Goal: Information Seeking & Learning: Learn about a topic

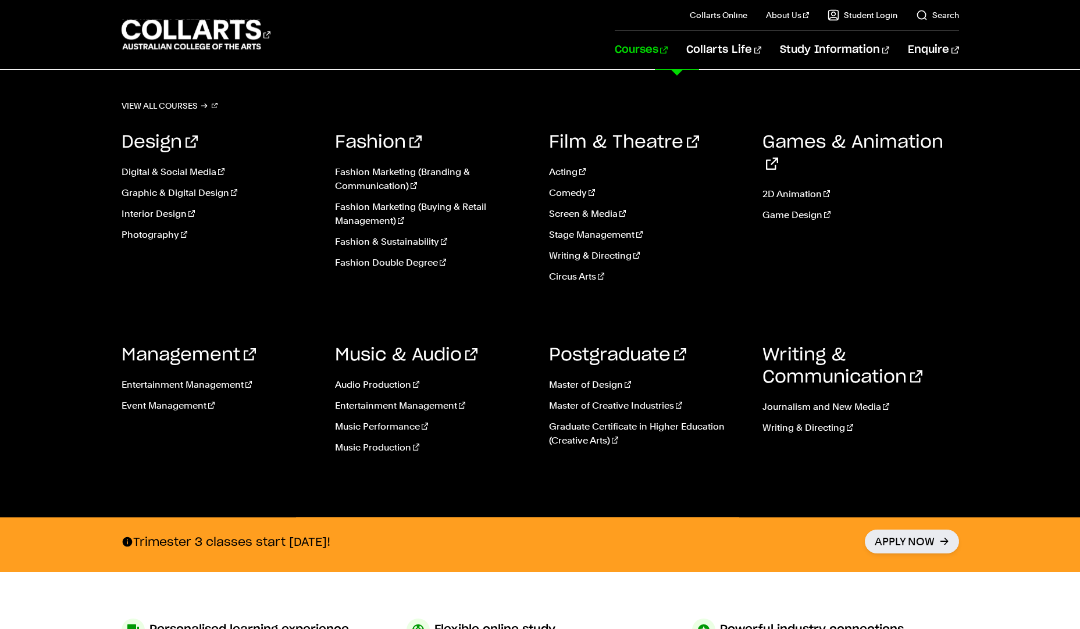
scroll to position [174, 0]
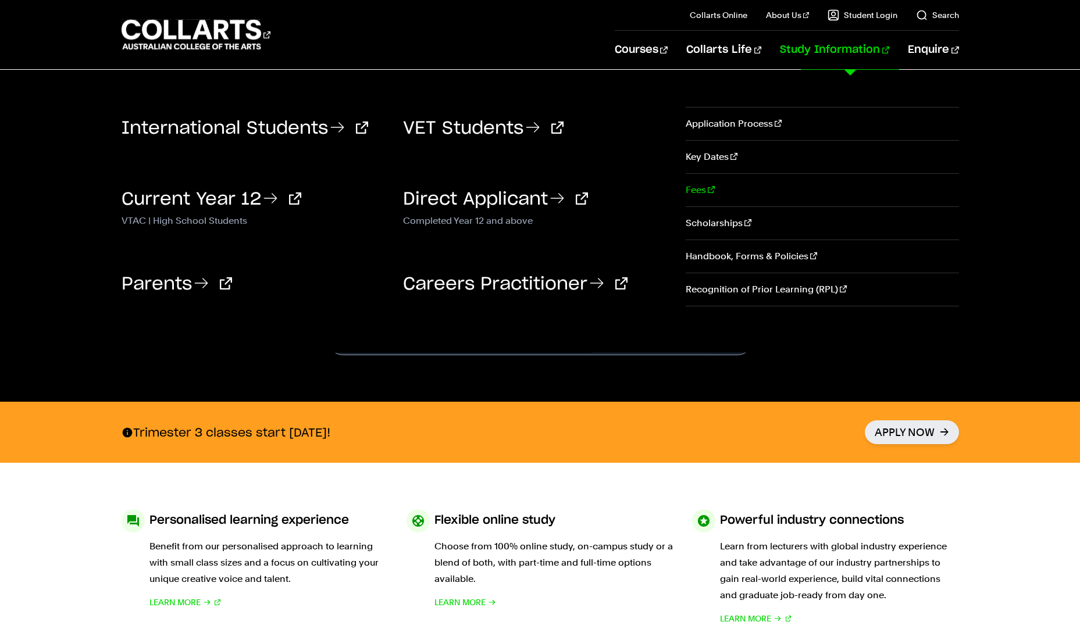
click at [696, 184] on link "Fees" at bounding box center [822, 190] width 273 height 33
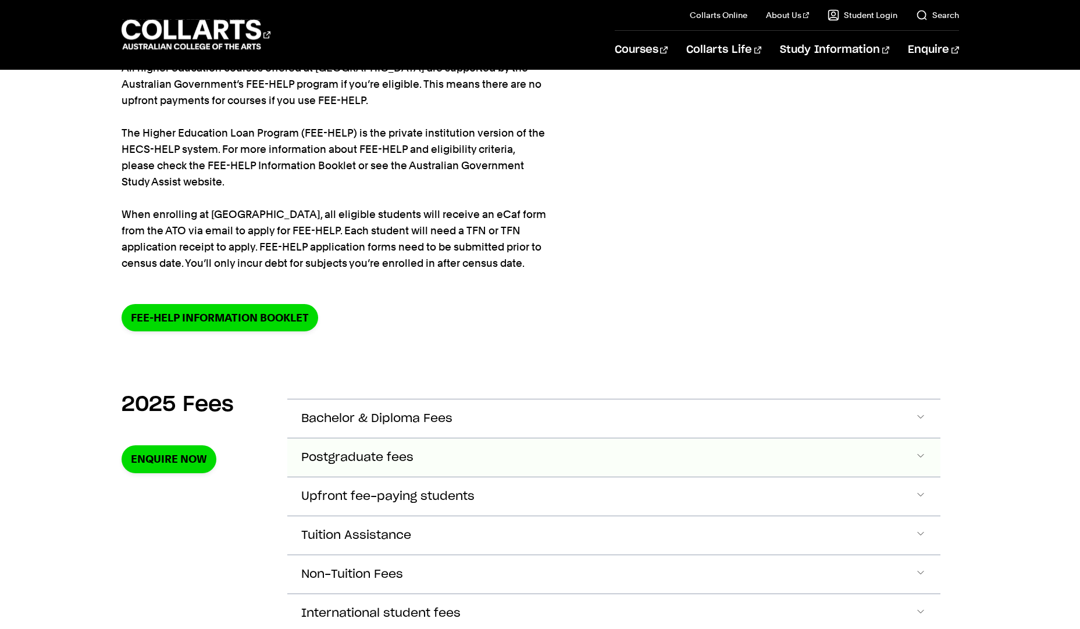
scroll to position [116, 0]
click at [922, 414] on span "Accordion Section" at bounding box center [921, 418] width 12 height 15
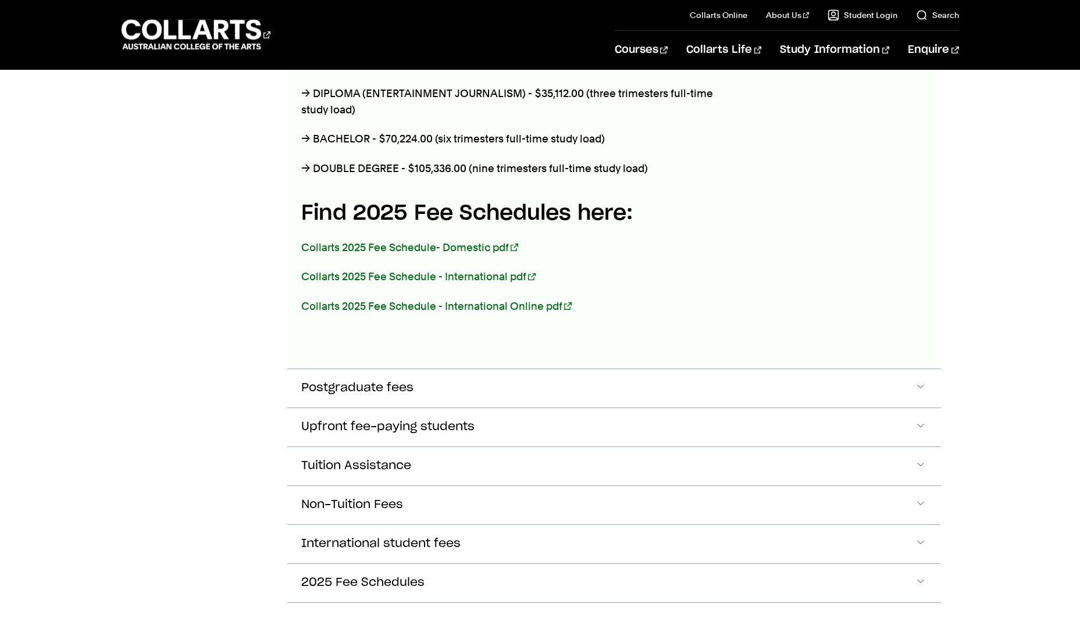
scroll to position [643, 0]
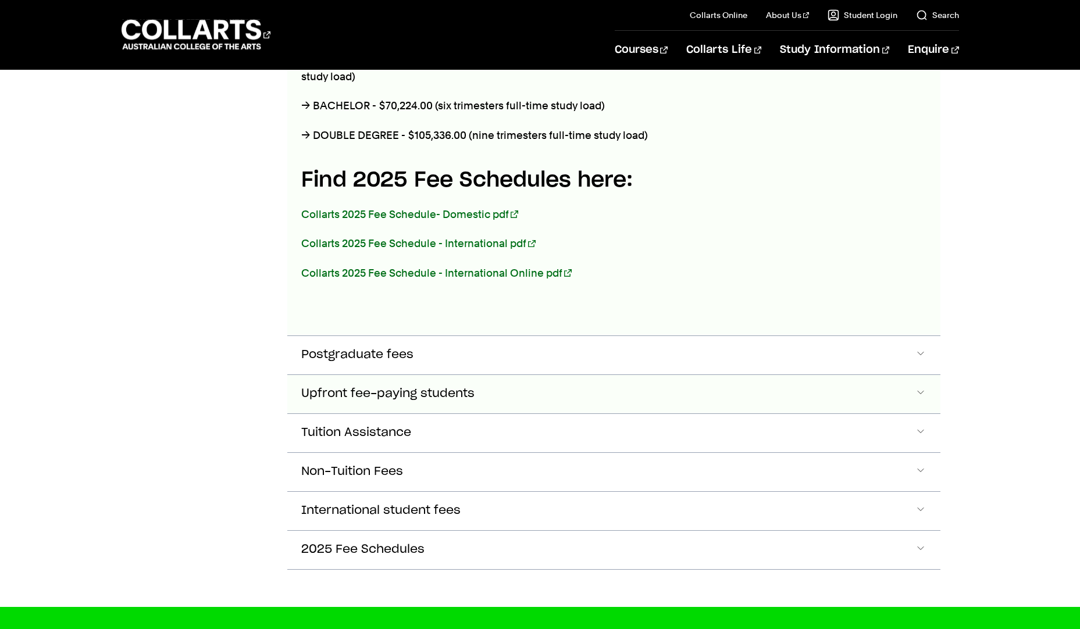
click at [920, 389] on span "Accordion Section" at bounding box center [921, 394] width 12 height 15
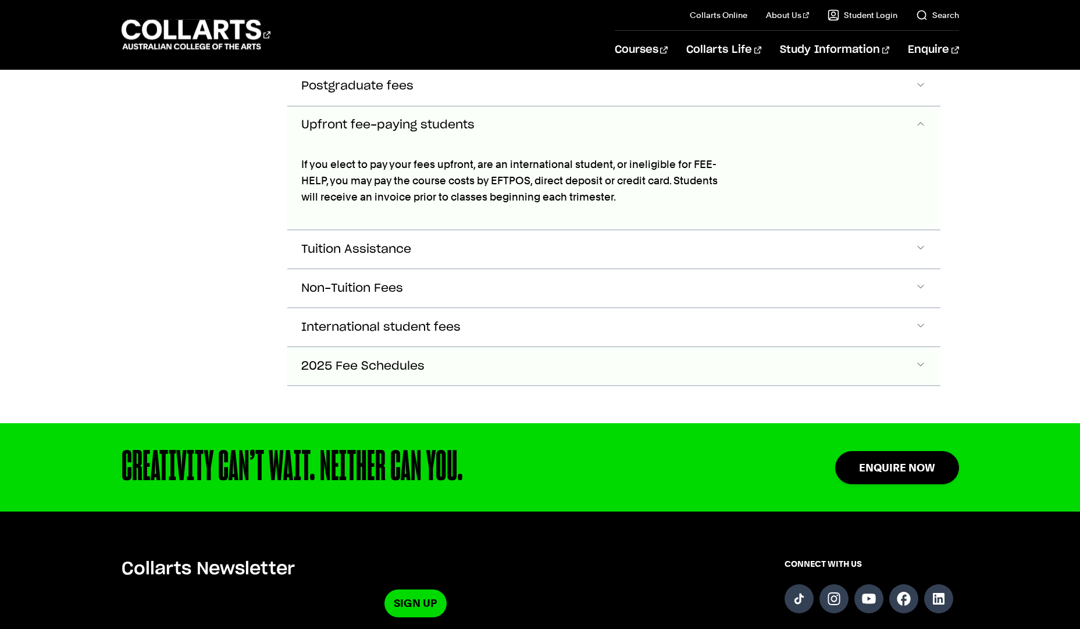
scroll to position [913, 0]
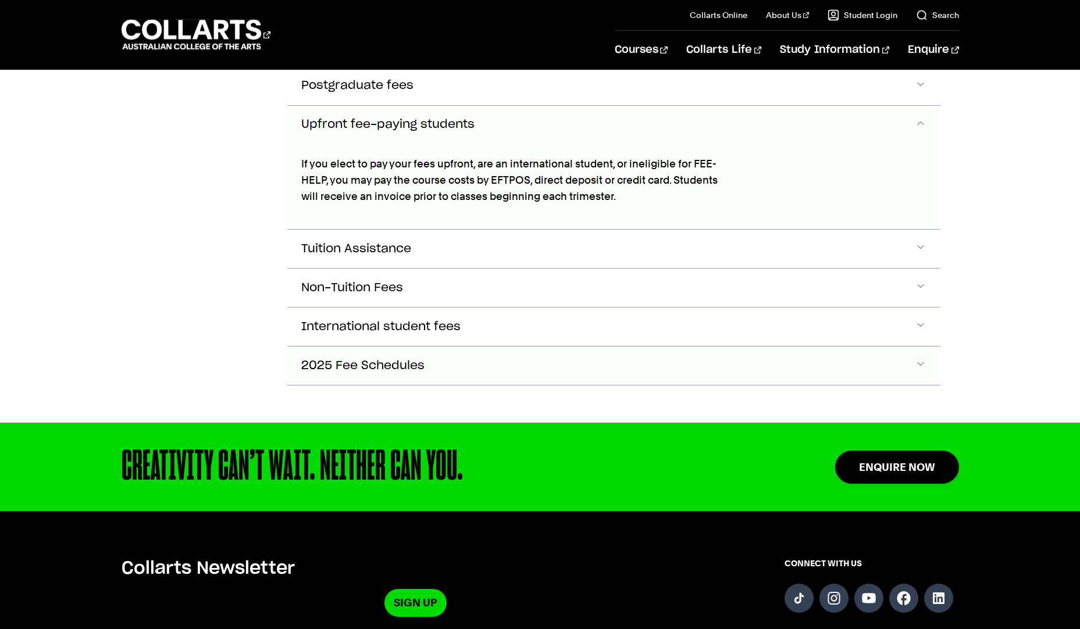
click at [924, 360] on span "Accordion Section" at bounding box center [921, 365] width 12 height 15
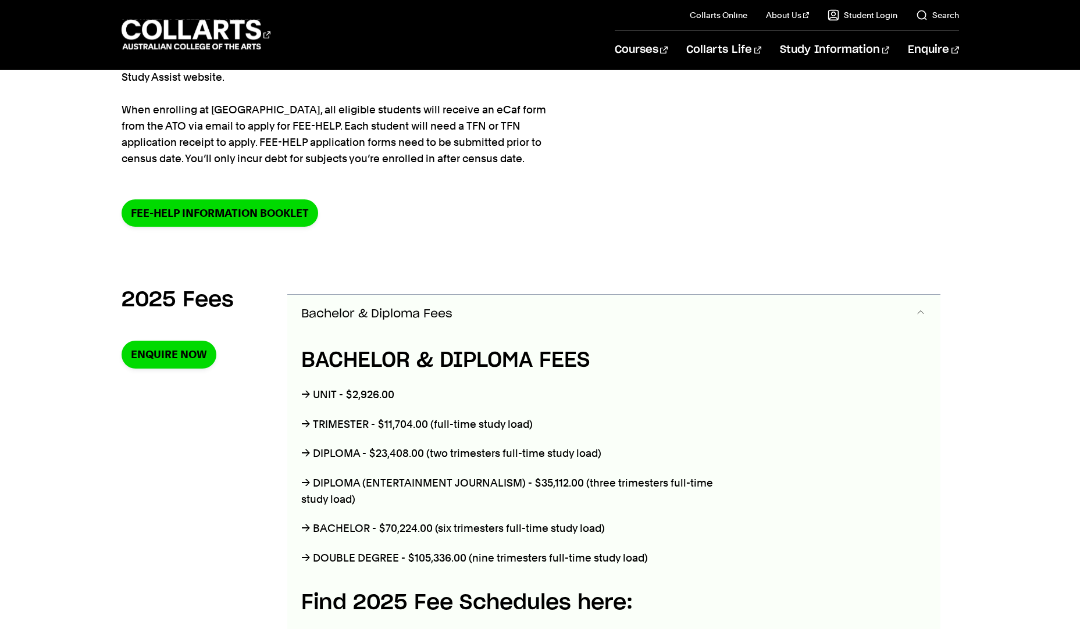
scroll to position [0, 0]
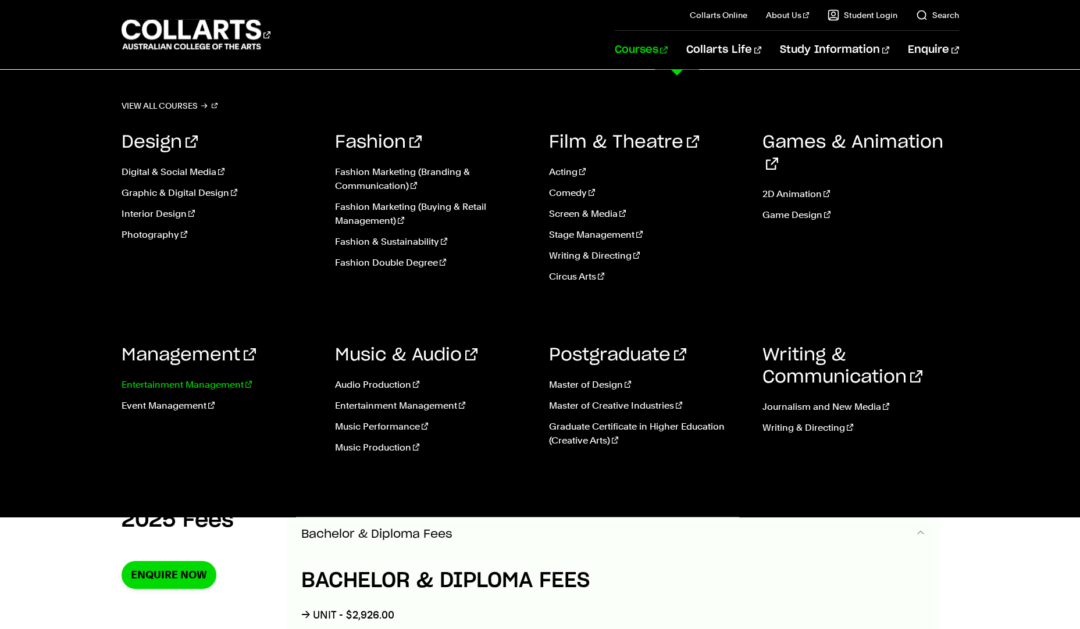
click at [202, 380] on link "Entertainment Management" at bounding box center [220, 385] width 197 height 14
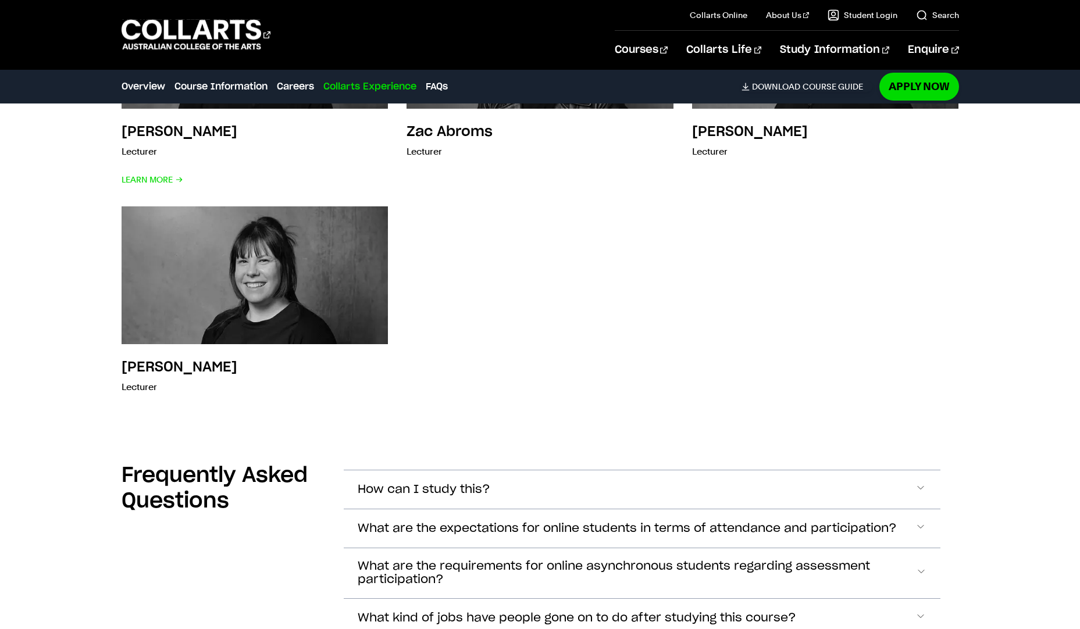
scroll to position [4130, 0]
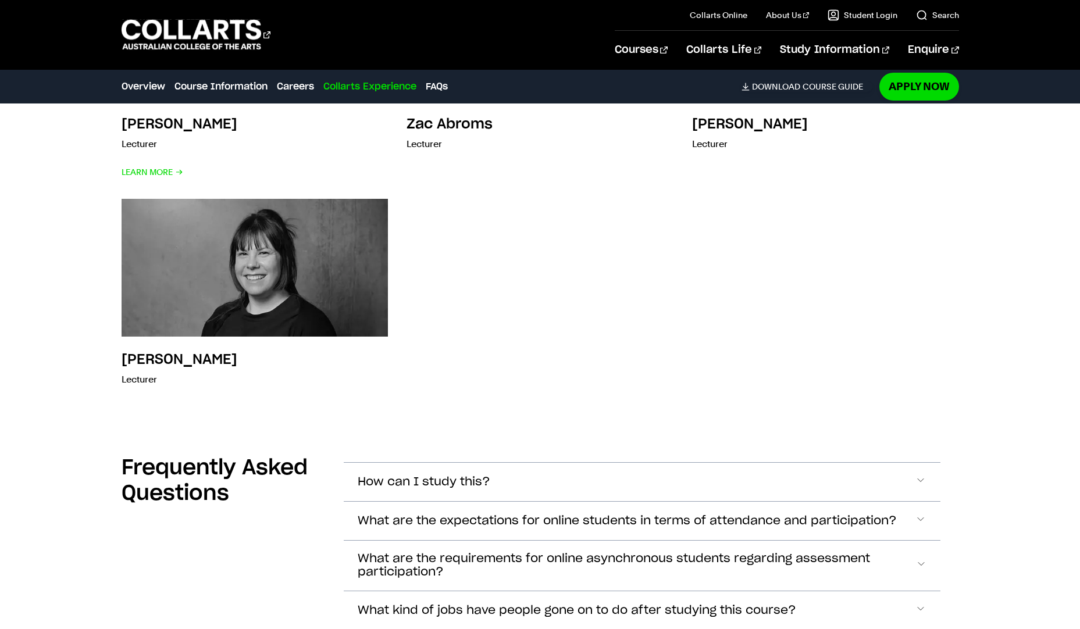
click at [919, 514] on span "Accordion Section" at bounding box center [921, 521] width 12 height 15
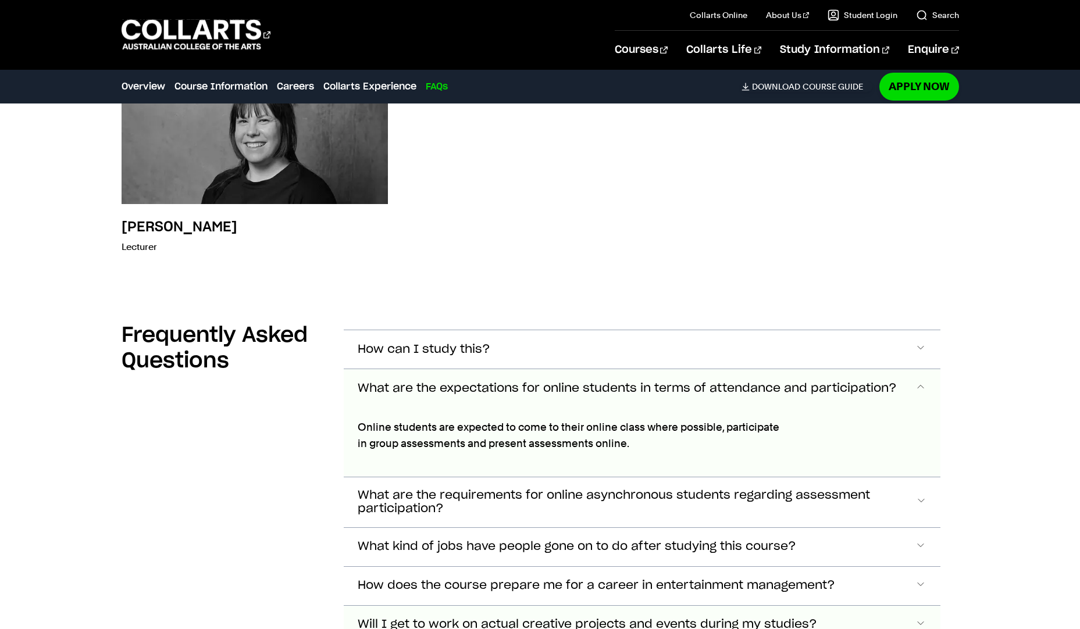
scroll to position [4261, 0]
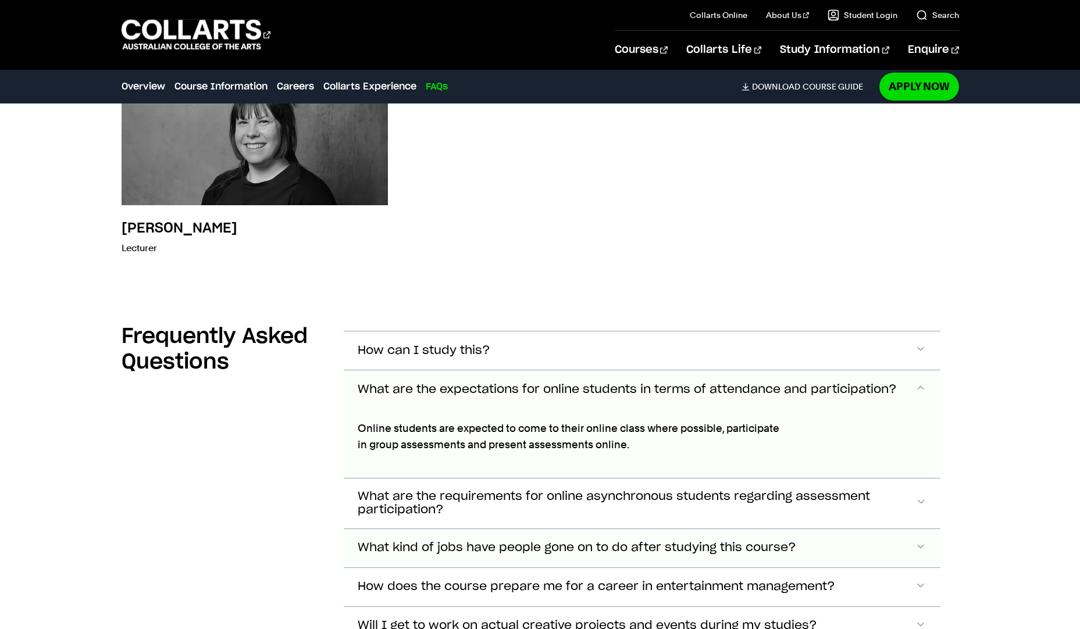
click at [920, 541] on span "Accordion Section" at bounding box center [921, 548] width 12 height 15
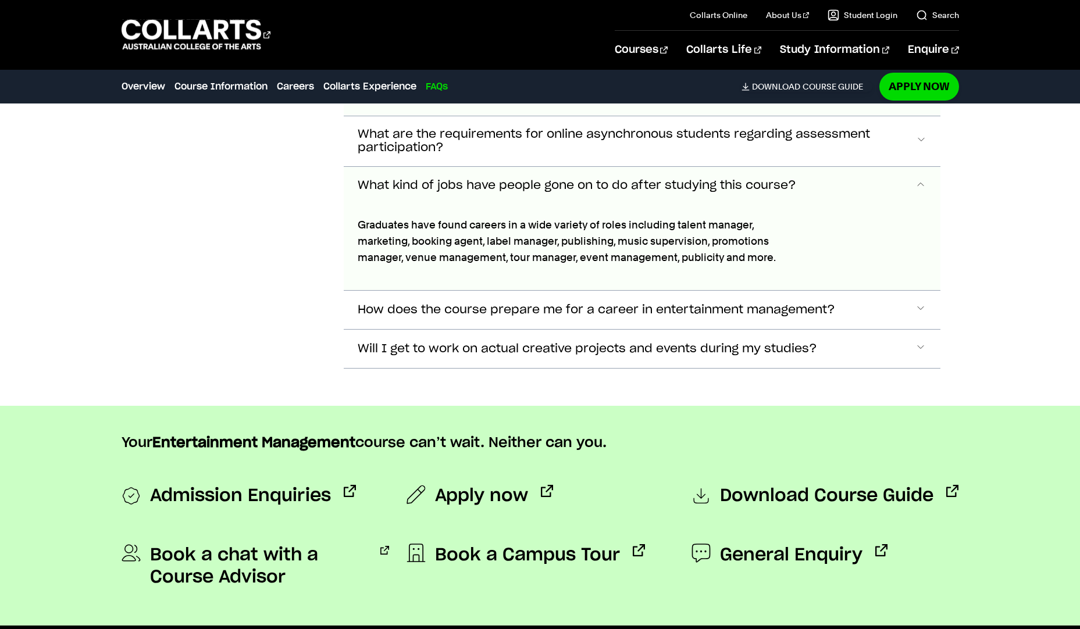
scroll to position [4652, 0]
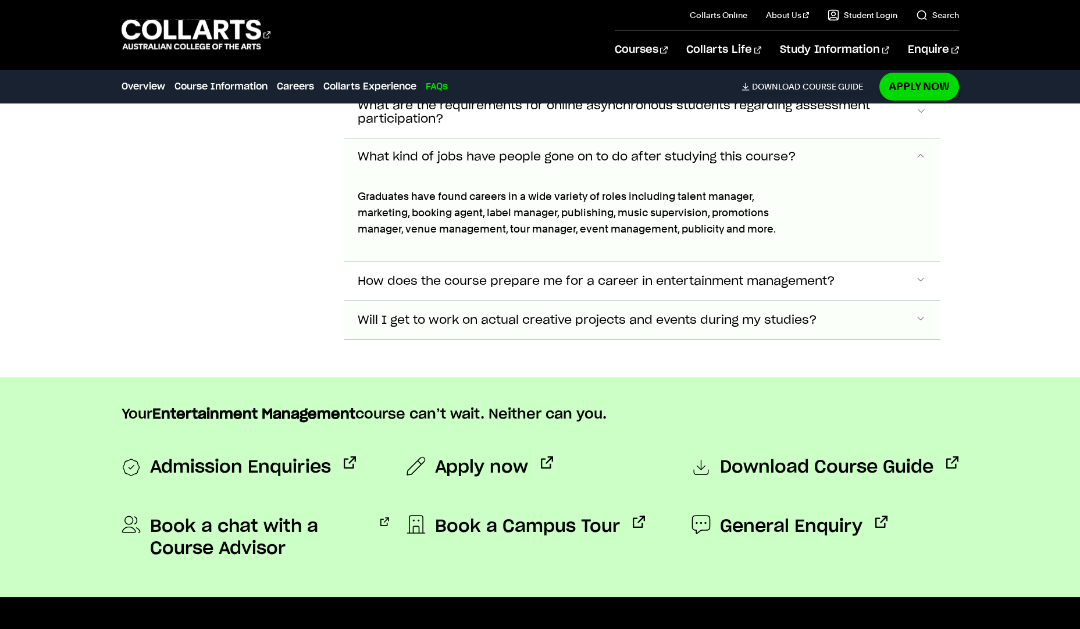
click at [920, 313] on span "Accordion Section" at bounding box center [921, 320] width 12 height 15
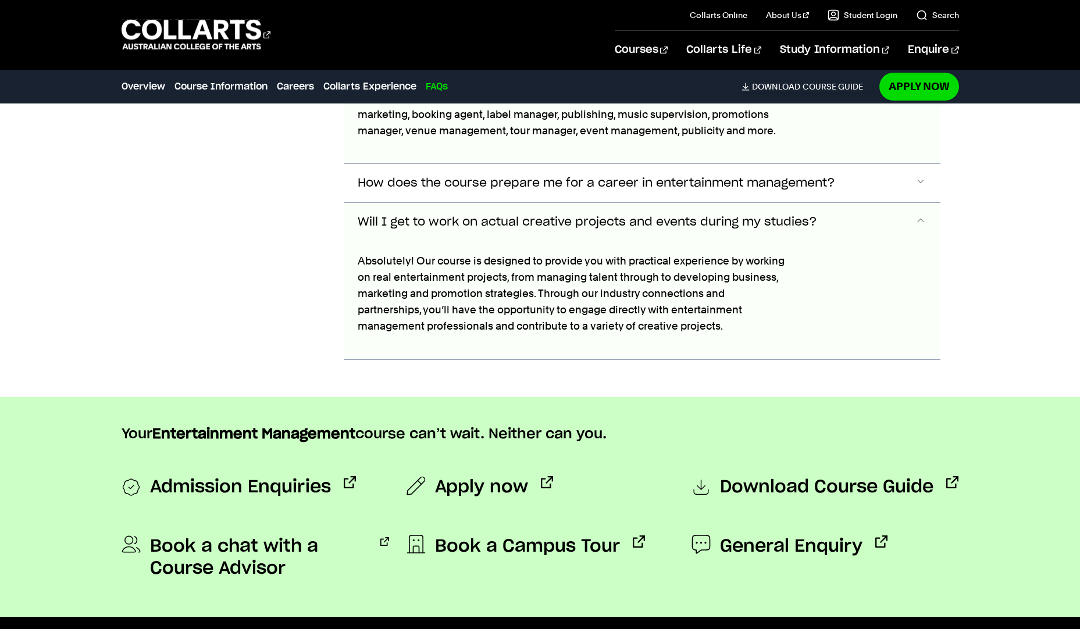
scroll to position [4639, 0]
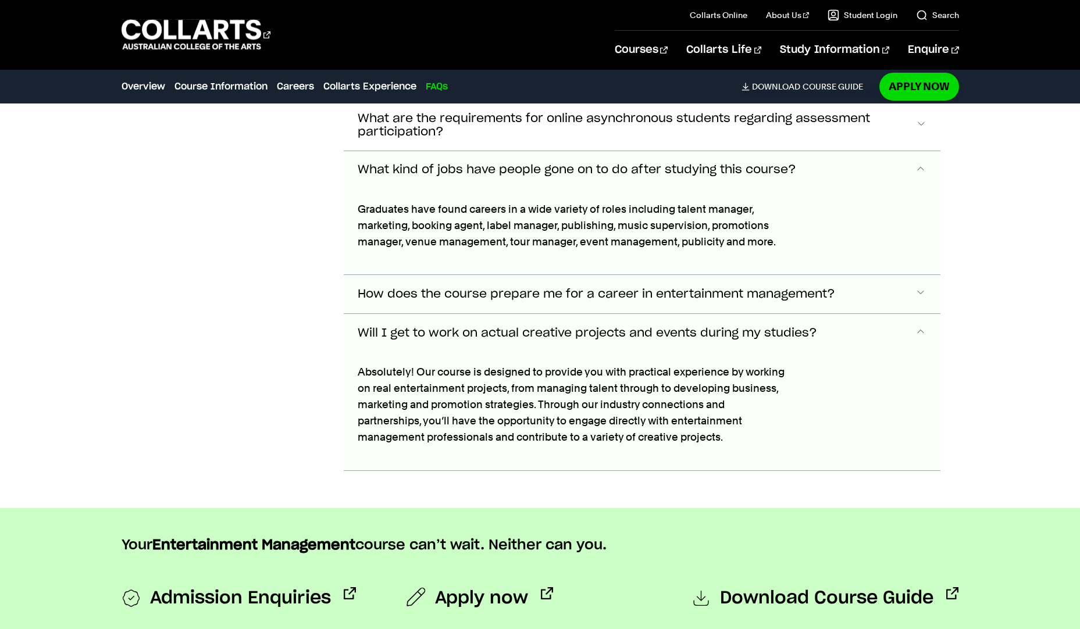
click at [917, 287] on span "Accordion Section" at bounding box center [921, 294] width 12 height 15
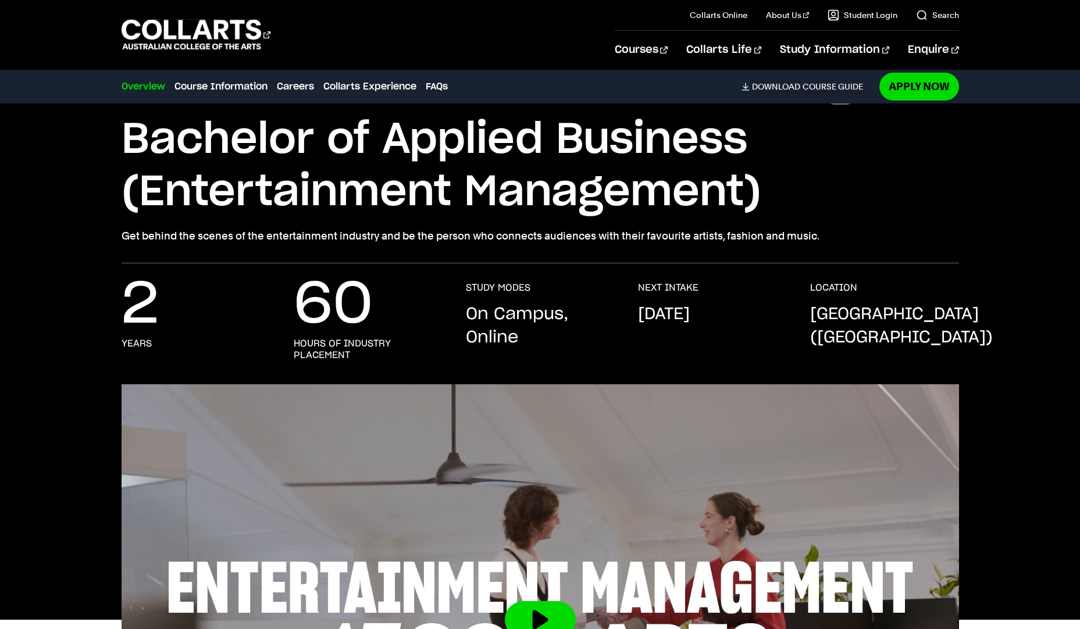
scroll to position [0, 0]
